Goal: Task Accomplishment & Management: Use online tool/utility

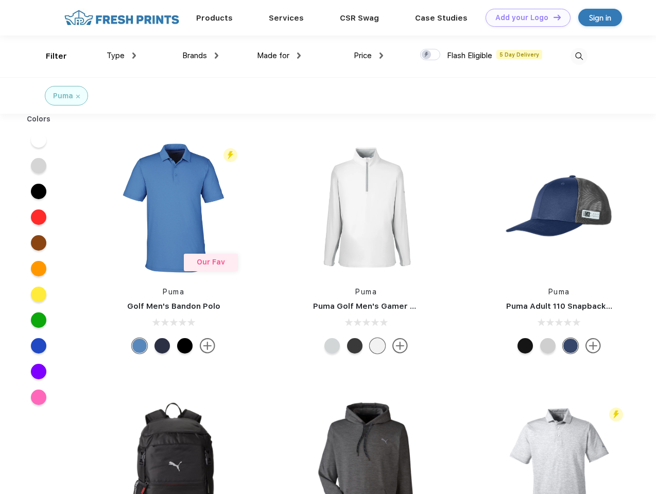
click at [524, 18] on link "Add your Logo Design Tool" at bounding box center [528, 18] width 85 height 18
click at [0, 0] on div "Design Tool" at bounding box center [0, 0] width 0 height 0
click at [552, 17] on link "Add your Logo Design Tool" at bounding box center [528, 18] width 85 height 18
click at [49, 56] on div "Filter" at bounding box center [56, 56] width 21 height 12
click at [122, 56] on span "Type" at bounding box center [116, 55] width 18 height 9
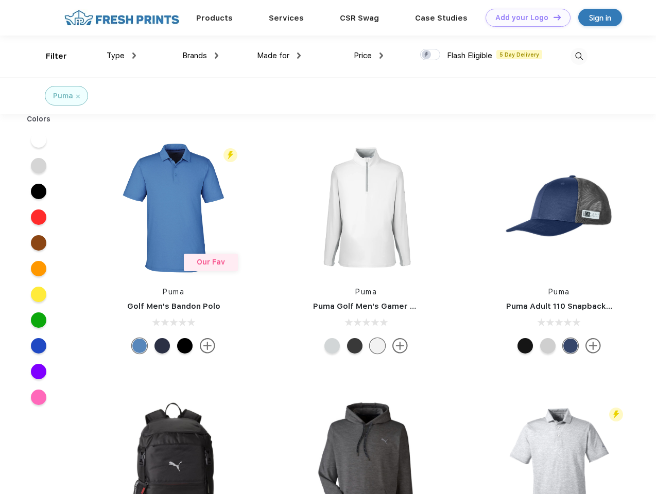
click at [200, 56] on span "Brands" at bounding box center [194, 55] width 25 height 9
click at [279, 56] on span "Made for" at bounding box center [273, 55] width 32 height 9
click at [369, 56] on span "Price" at bounding box center [363, 55] width 18 height 9
click at [430, 55] on div at bounding box center [430, 54] width 20 height 11
click at [427, 55] on input "checkbox" at bounding box center [423, 51] width 7 height 7
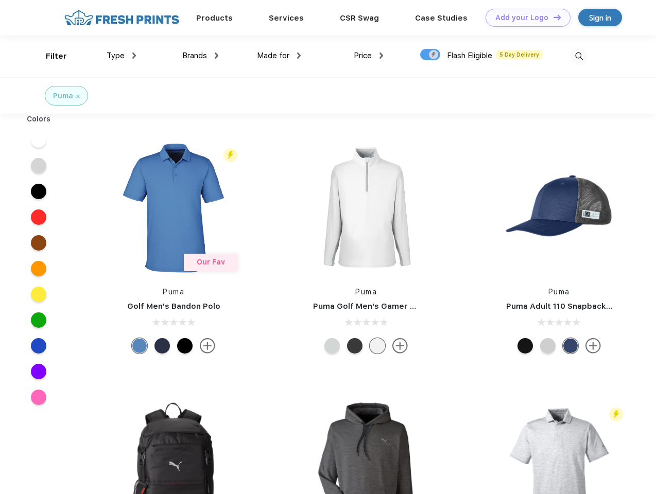
click at [579, 56] on img at bounding box center [579, 56] width 17 height 17
